Goal: Task Accomplishment & Management: Use online tool/utility

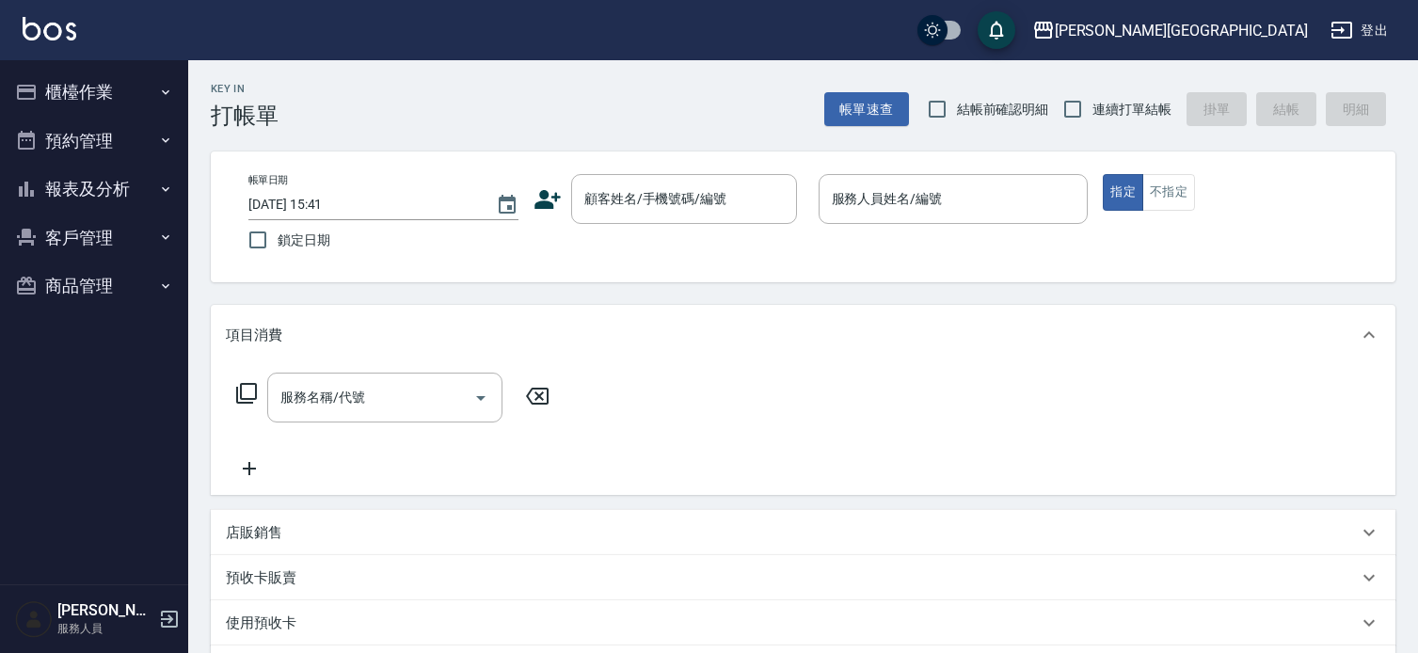
scroll to position [98, 0]
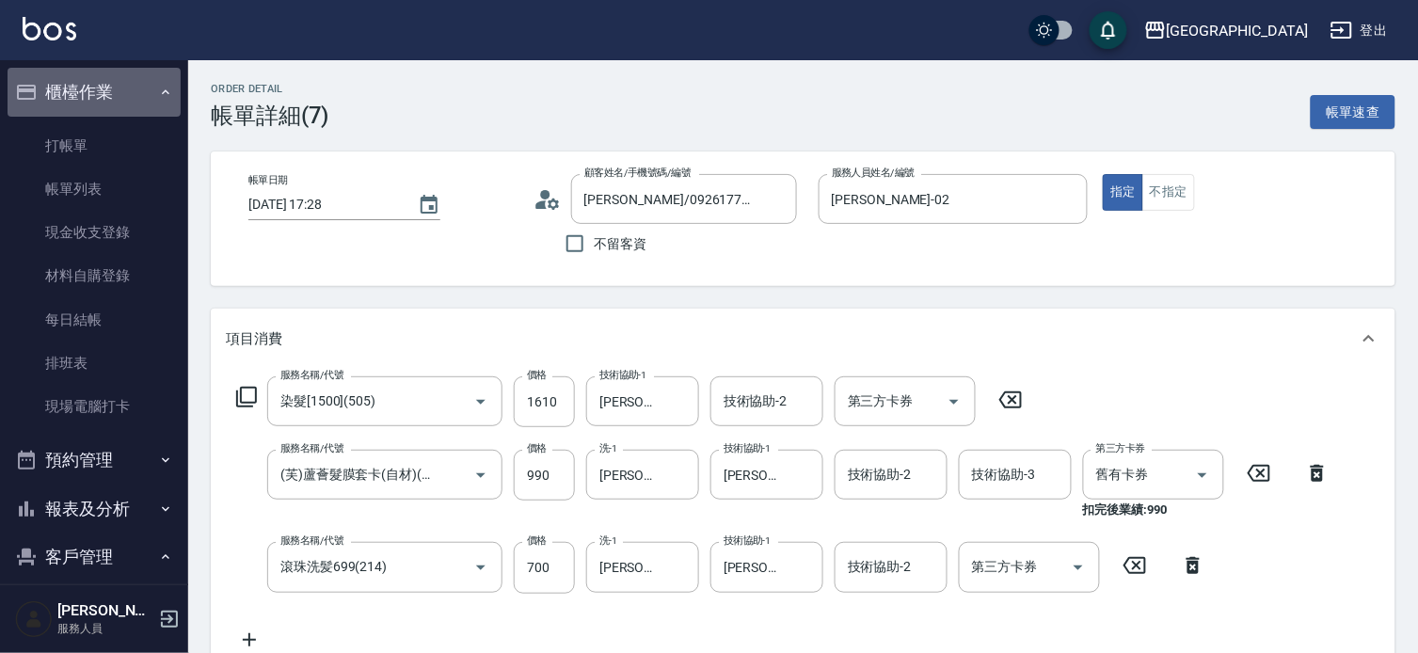
click at [114, 90] on button "櫃檯作業" at bounding box center [94, 92] width 173 height 49
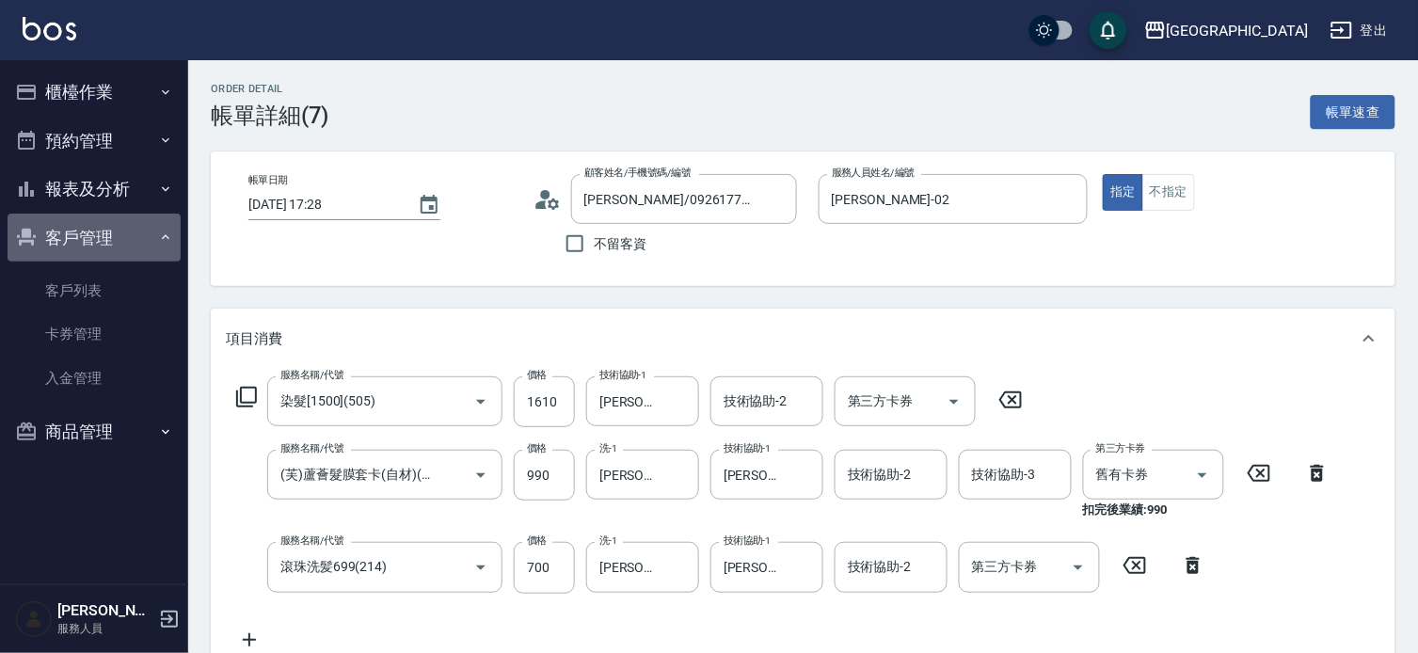
click at [118, 233] on button "客戶管理" at bounding box center [94, 238] width 173 height 49
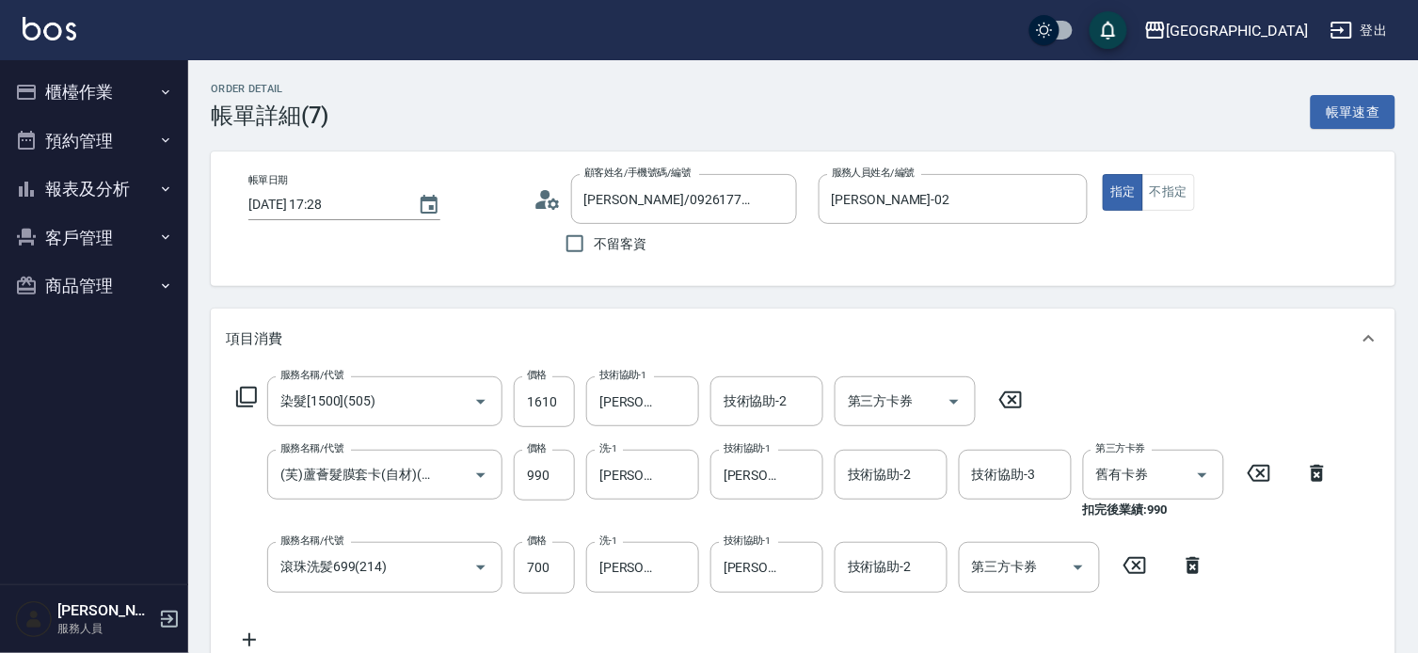
click at [60, 85] on button "櫃檯作業" at bounding box center [94, 92] width 173 height 49
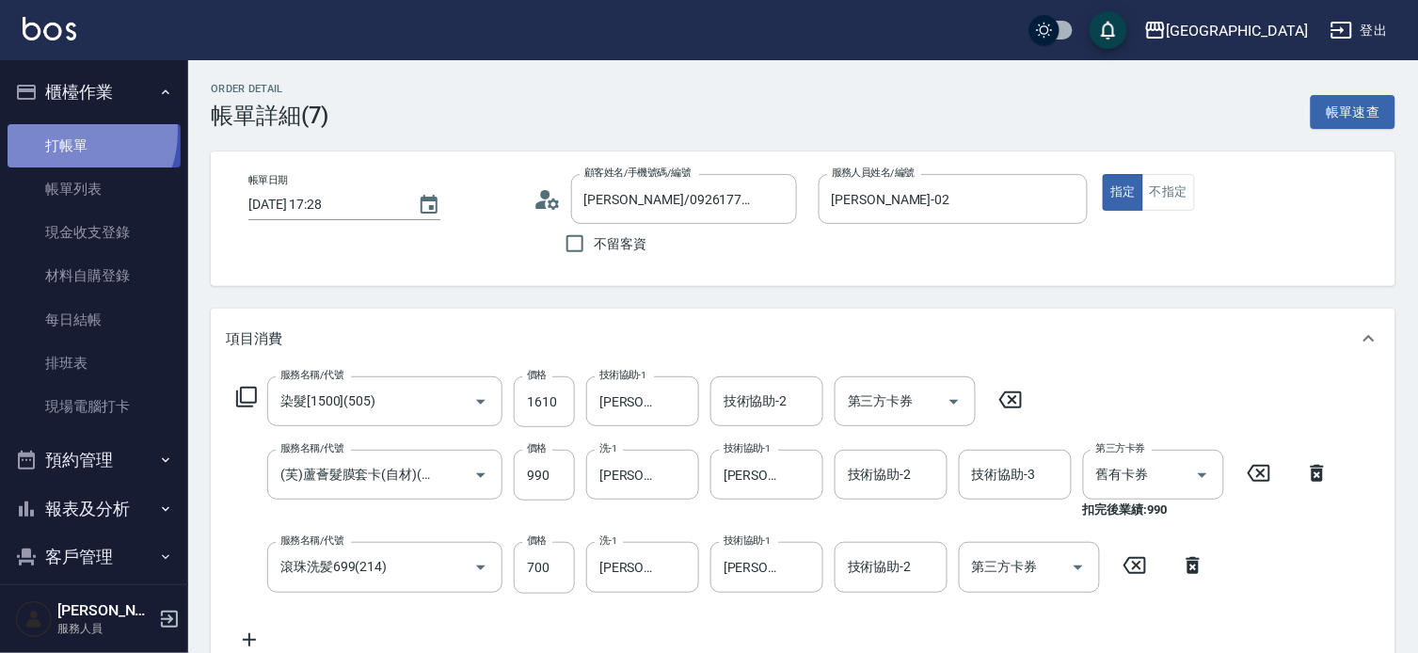
click at [70, 132] on link "打帳單" at bounding box center [94, 145] width 173 height 43
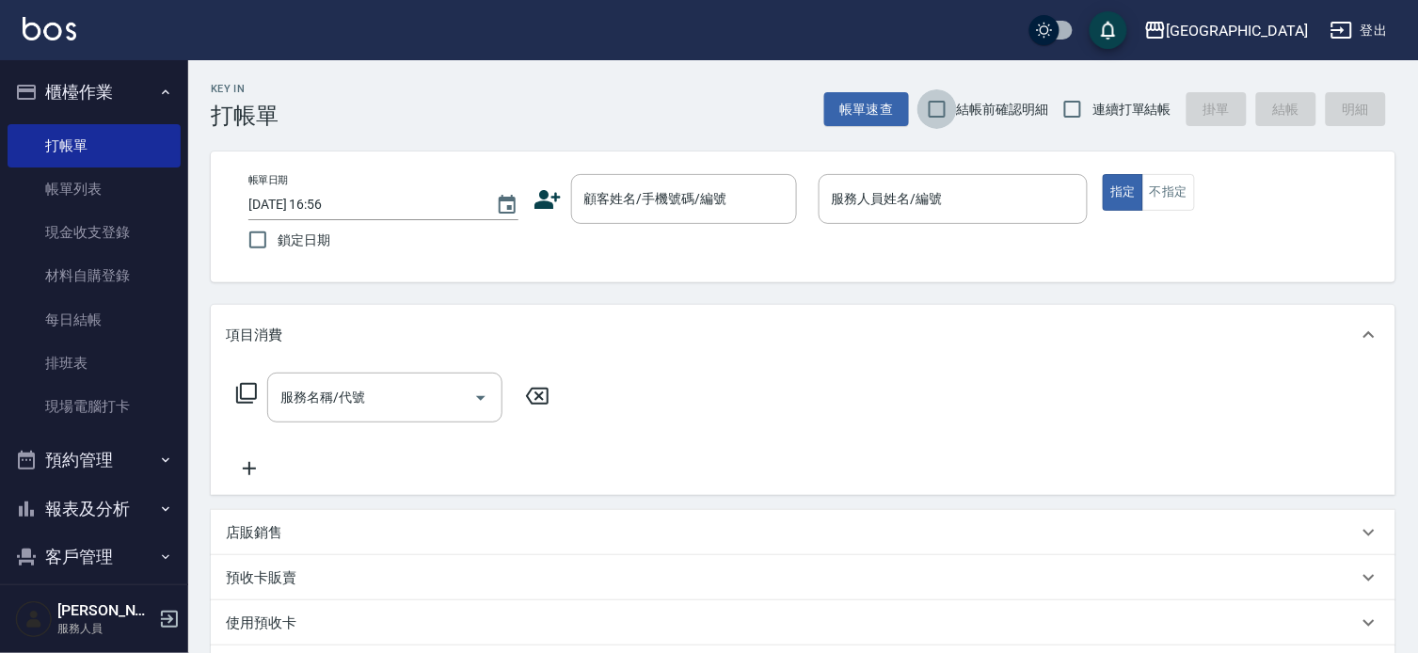
drag, startPoint x: 927, startPoint y: 116, endPoint x: 1039, endPoint y: 88, distance: 115.5
click at [937, 108] on input "結帳前確認明細" at bounding box center [938, 109] width 40 height 40
checkbox input "true"
click at [1071, 108] on input "連續打單結帳" at bounding box center [1073, 109] width 40 height 40
checkbox input "true"
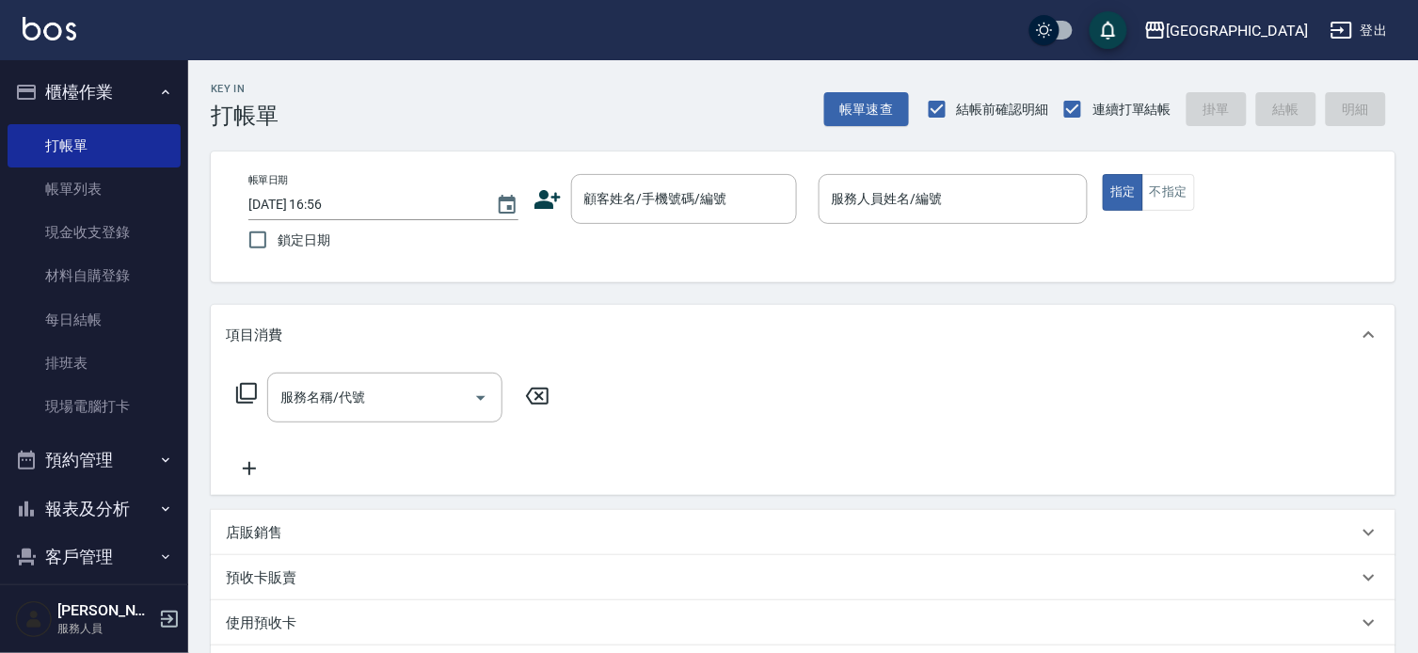
click at [97, 97] on button "櫃檯作業" at bounding box center [94, 92] width 173 height 49
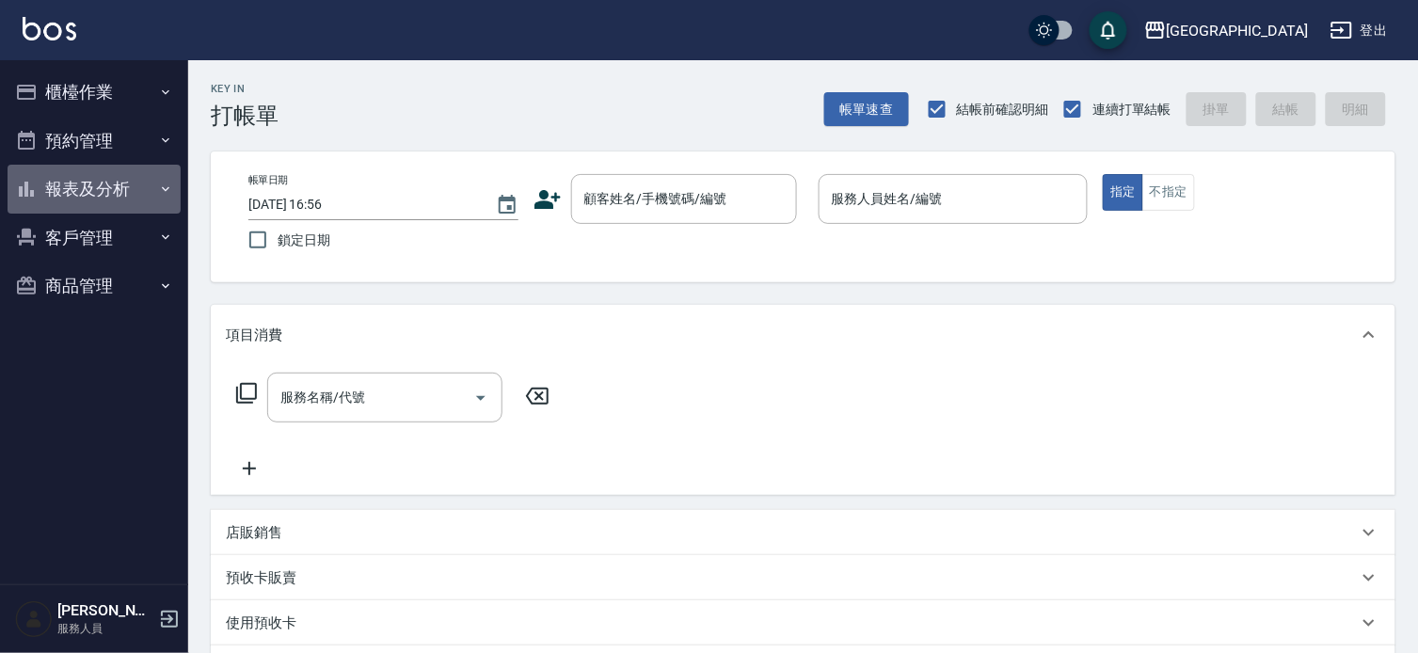
click at [78, 184] on button "報表及分析" at bounding box center [94, 189] width 173 height 49
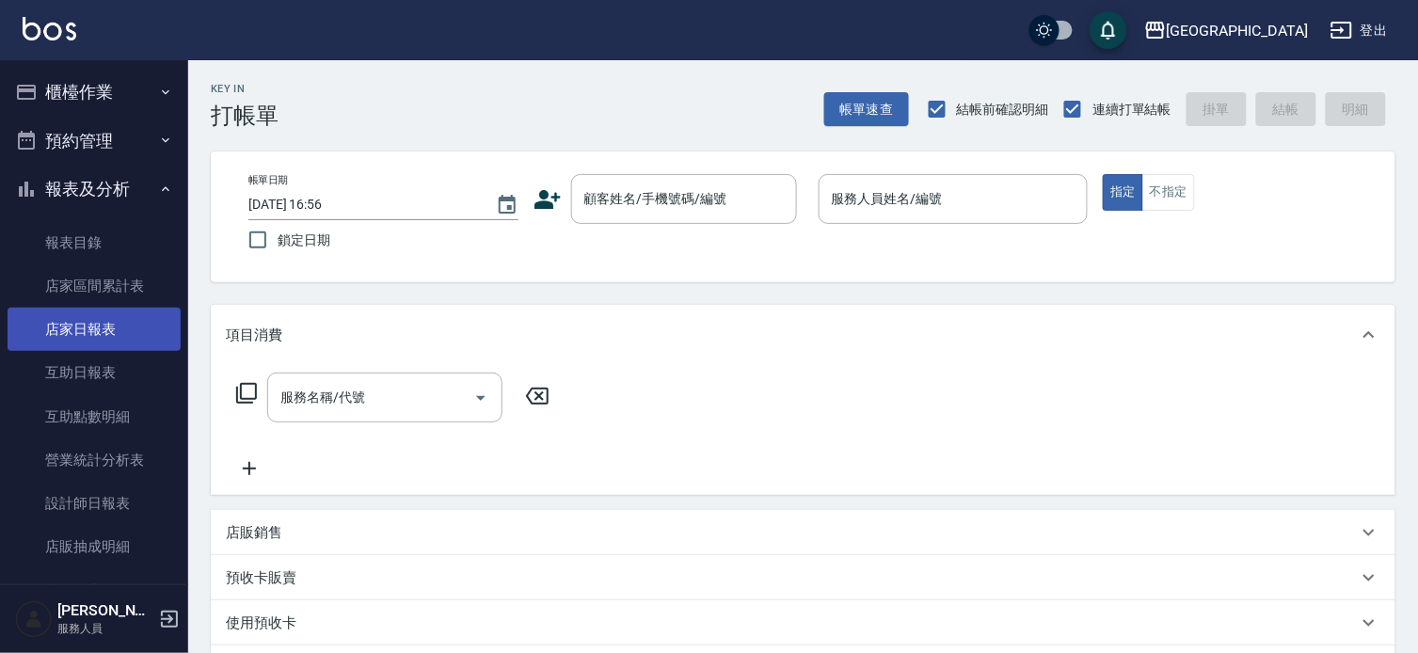
click at [82, 336] on link "店家日報表" at bounding box center [94, 329] width 173 height 43
